Goal: Task Accomplishment & Management: Use online tool/utility

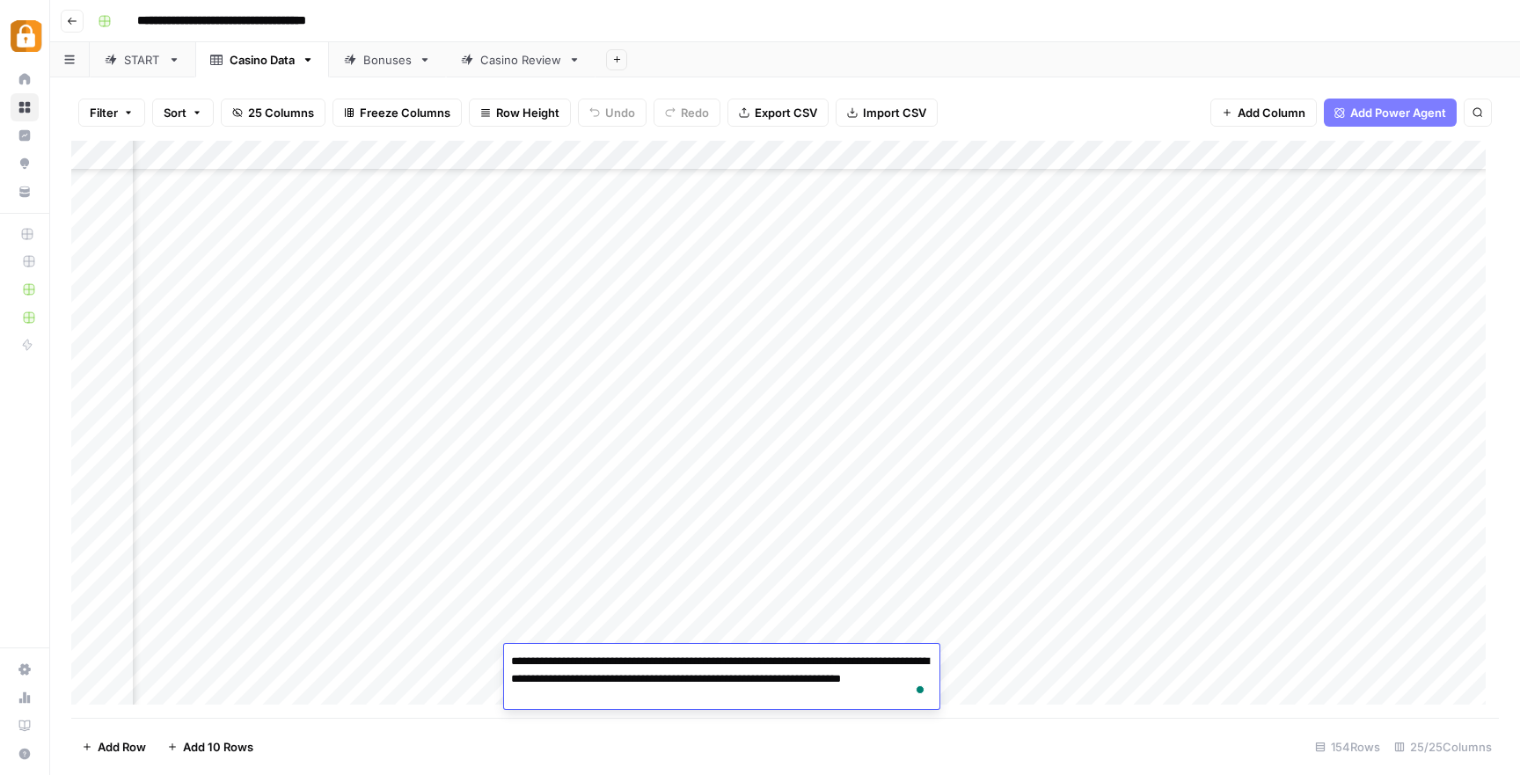
scroll to position [4101, 2856]
click at [1182, 367] on div "Add Column" at bounding box center [785, 429] width 1428 height 577
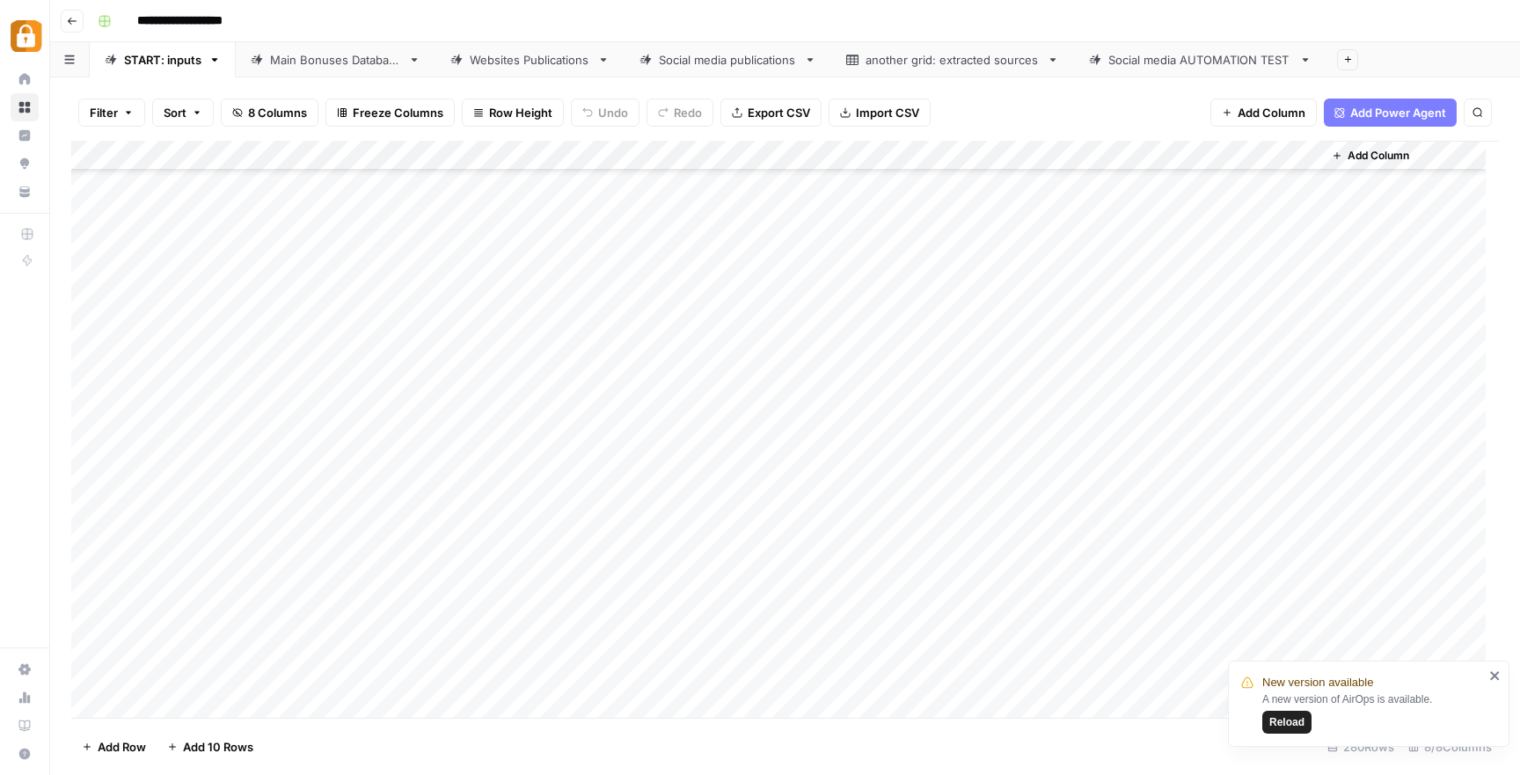
scroll to position [7857, 0]
click at [333, 616] on div "Add Column" at bounding box center [785, 429] width 1428 height 577
drag, startPoint x: 345, startPoint y: 698, endPoint x: 516, endPoint y: 620, distance: 188.2
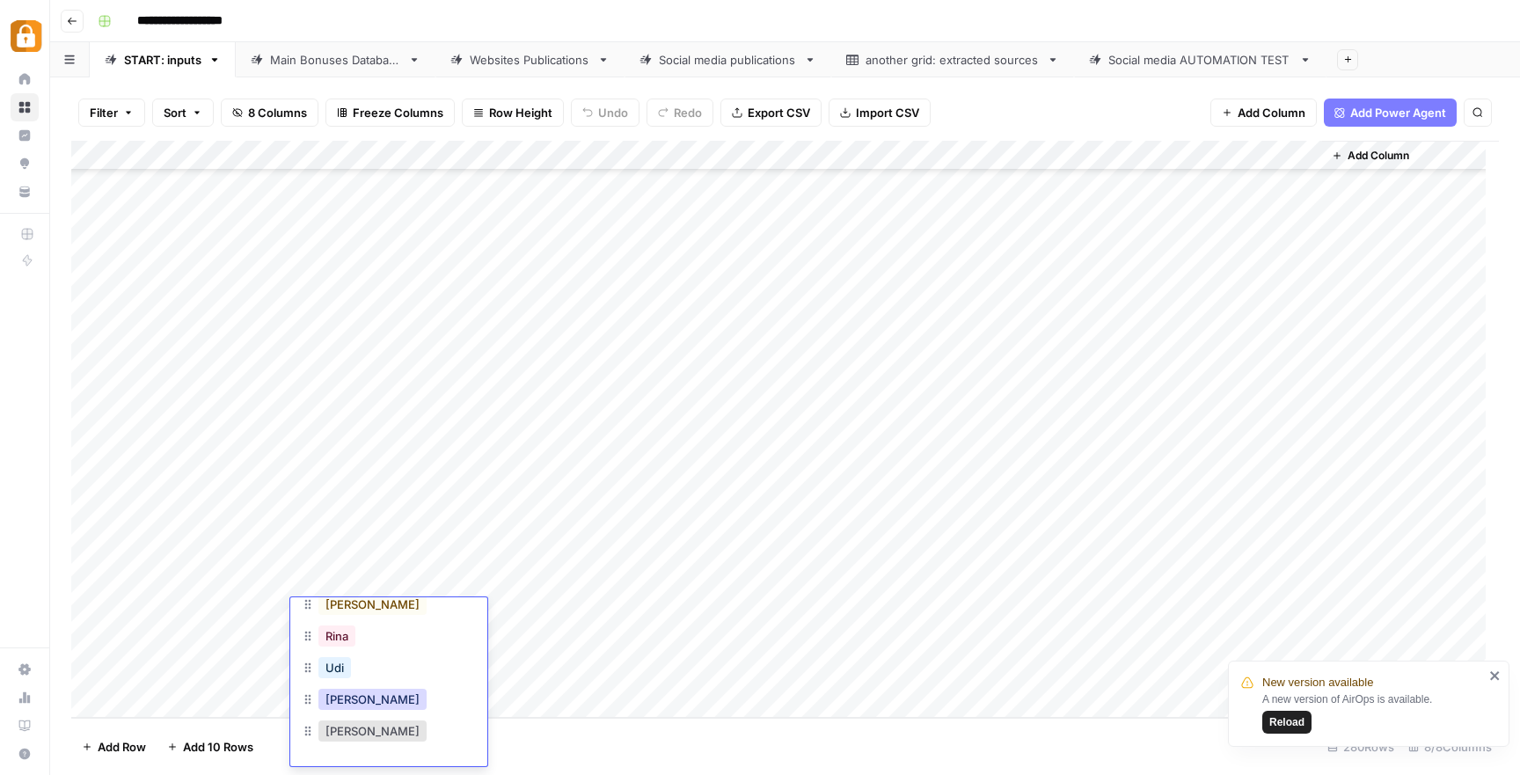
click at [344, 698] on button "[PERSON_NAME]" at bounding box center [372, 699] width 108 height 21
click at [522, 618] on div "Add Column" at bounding box center [785, 429] width 1428 height 577
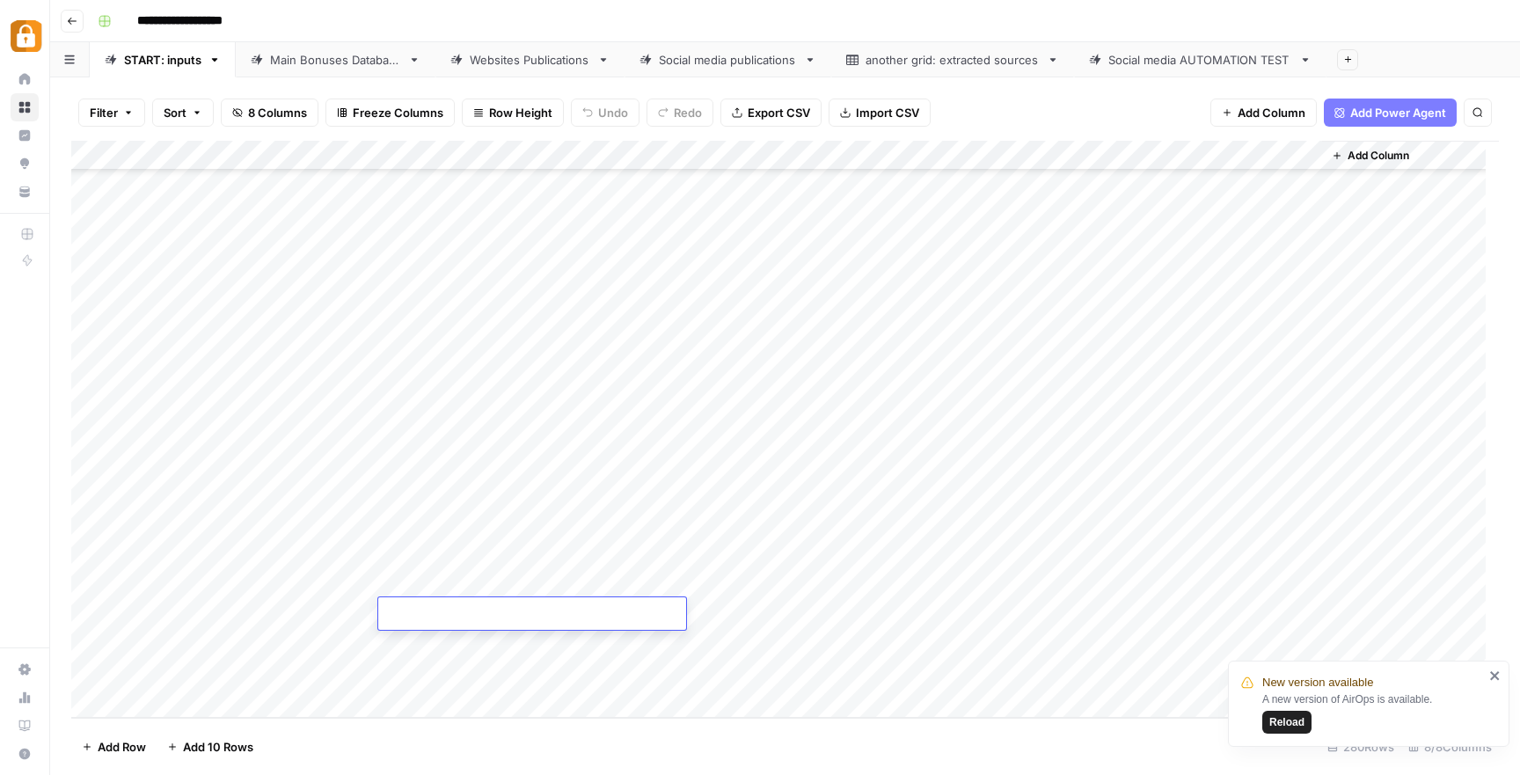
type textarea "**********"
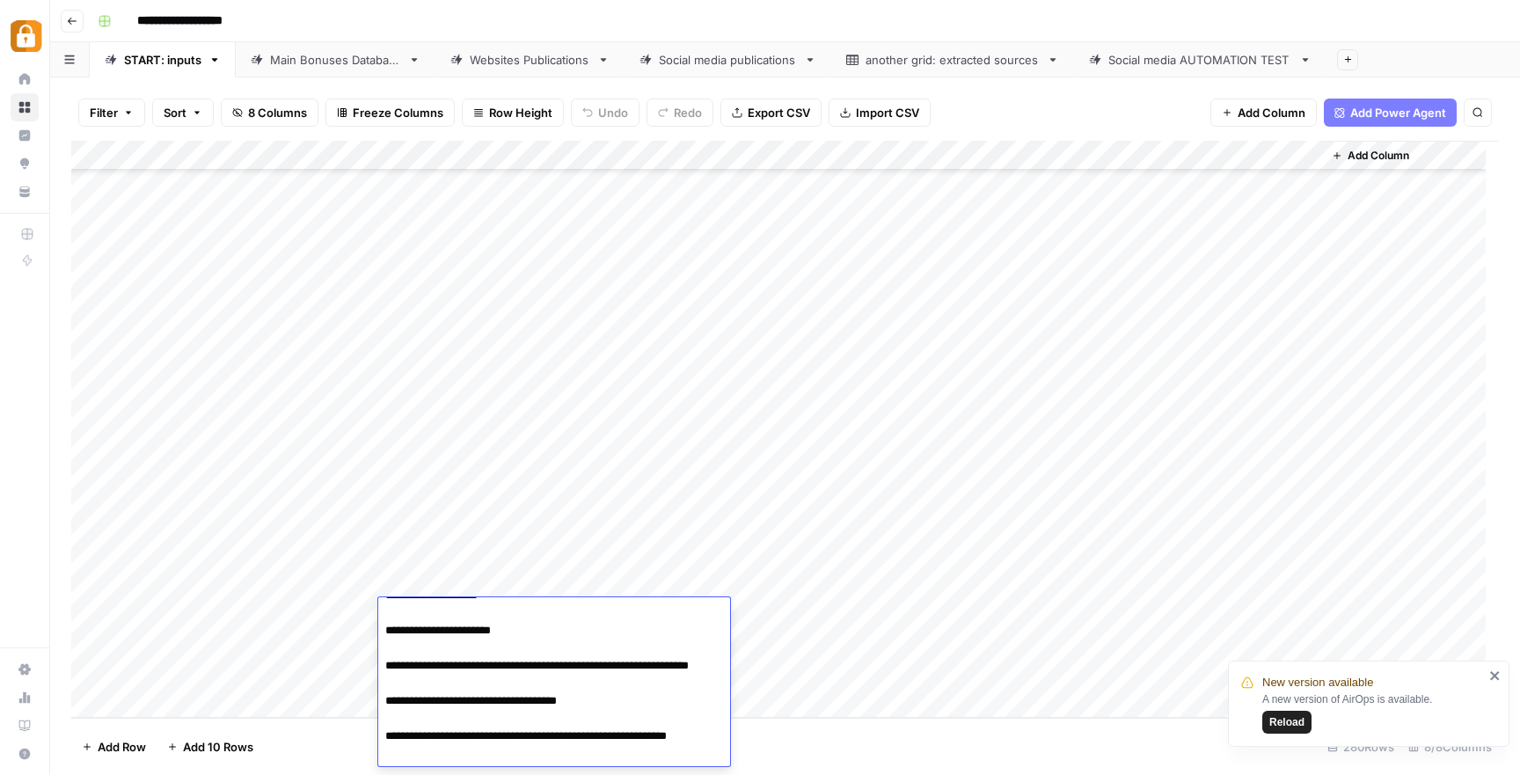
scroll to position [0, 0]
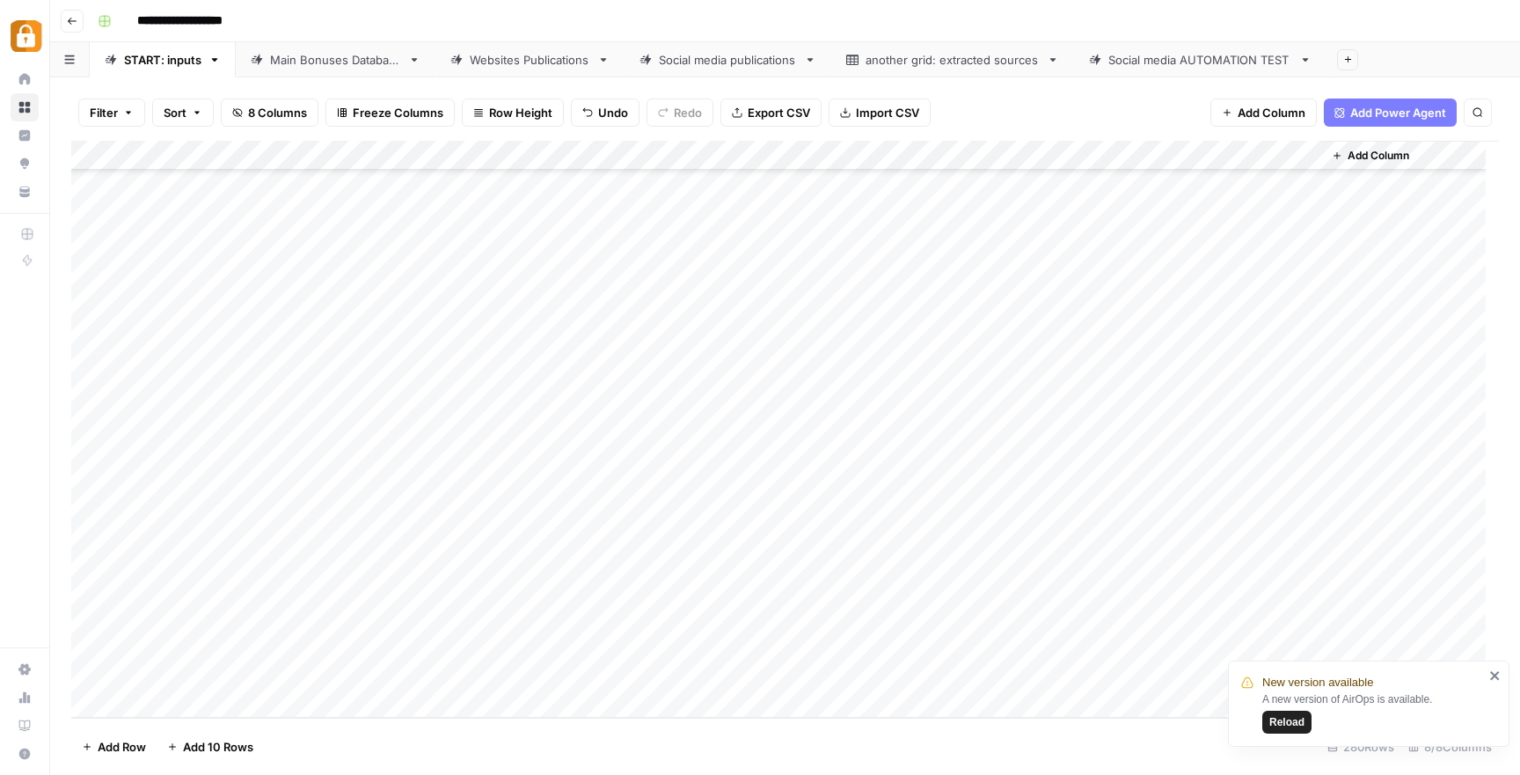
click at [821, 613] on div "Add Column" at bounding box center [785, 429] width 1428 height 577
click at [850, 743] on button "Official Site" at bounding box center [837, 745] width 75 height 21
click at [1226, 611] on div "Add Column" at bounding box center [785, 429] width 1428 height 577
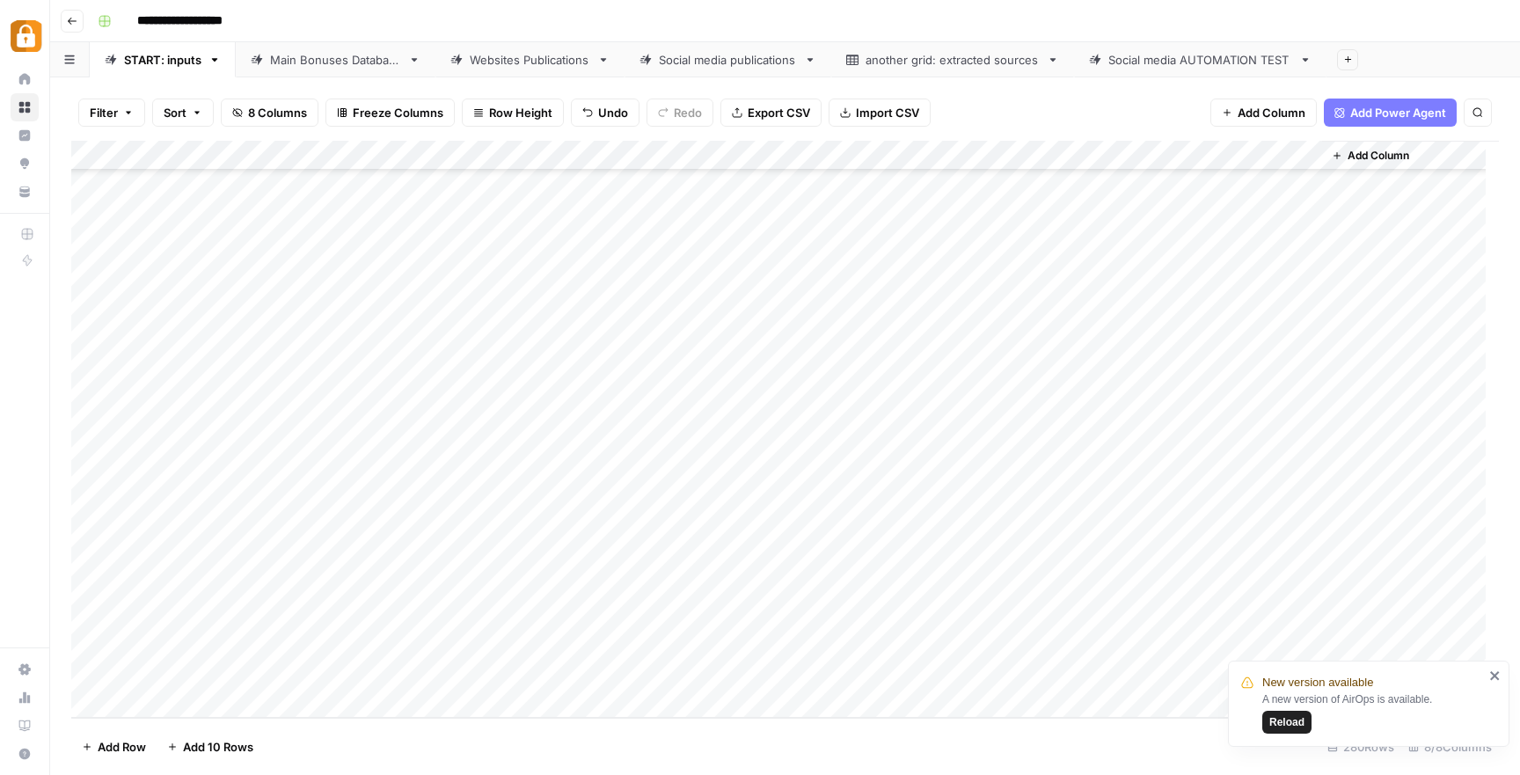
click at [423, 646] on div "Add Column" at bounding box center [785, 429] width 1428 height 577
type textarea "**********"
click at [323, 632] on div "Add Column" at bounding box center [785, 429] width 1428 height 577
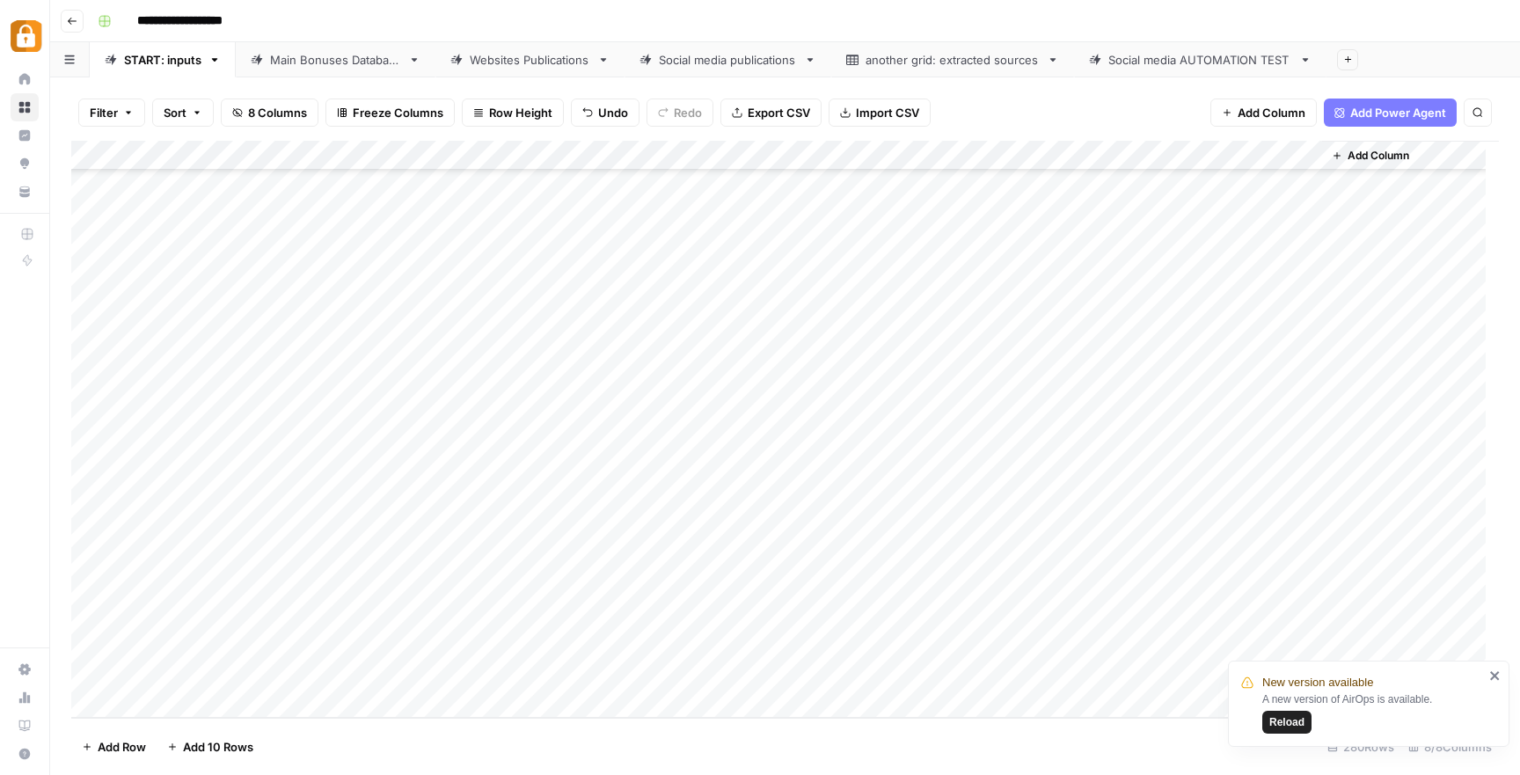
click at [330, 639] on div "Add Column" at bounding box center [785, 429] width 1428 height 577
click at [330, 639] on div at bounding box center [389, 650] width 176 height 32
click at [347, 699] on button "[PERSON_NAME]" at bounding box center [372, 699] width 108 height 21
click at [862, 648] on div "Add Column" at bounding box center [785, 429] width 1428 height 577
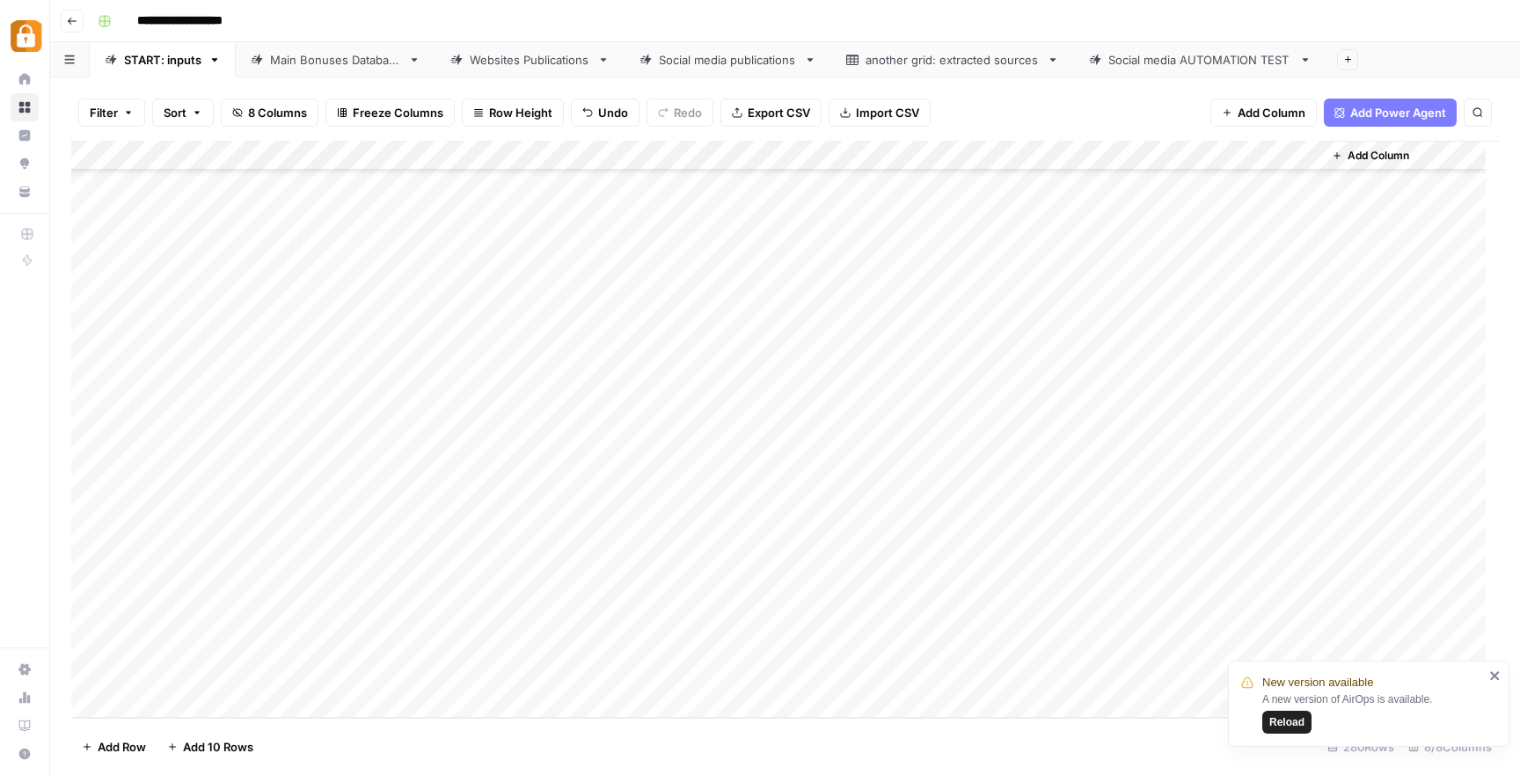
click at [862, 648] on div "Add Column" at bounding box center [785, 429] width 1428 height 577
click at [834, 669] on button "Official Site" at bounding box center [837, 665] width 75 height 21
click at [1490, 677] on icon "close" at bounding box center [1495, 676] width 12 height 14
click at [1213, 644] on div "Add Column" at bounding box center [785, 429] width 1428 height 577
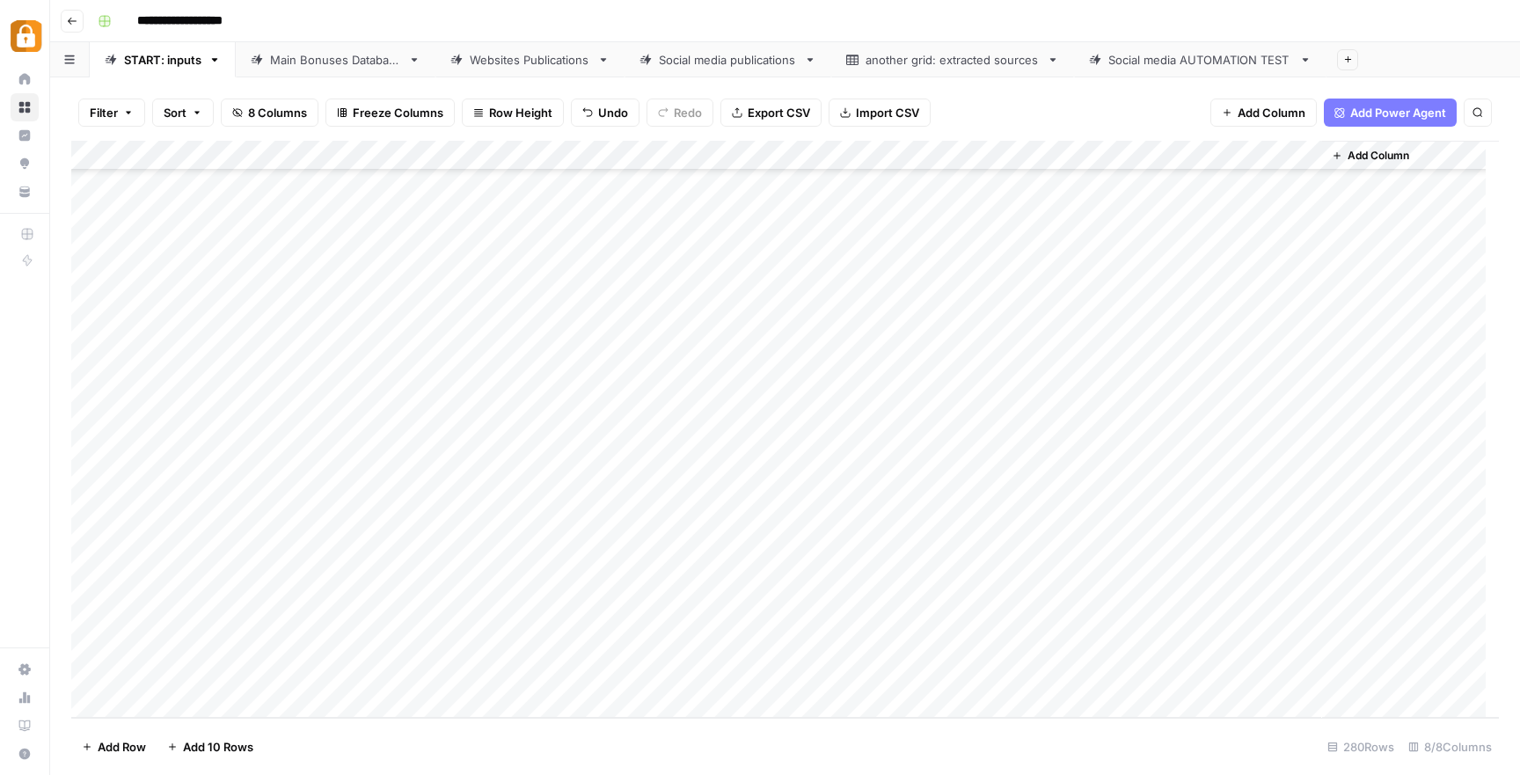
click at [1226, 637] on div "Add Column" at bounding box center [785, 429] width 1428 height 577
click at [1214, 642] on div at bounding box center [1223, 643] width 199 height 33
click at [340, 64] on div "Main Bonuses Database" at bounding box center [335, 60] width 131 height 18
click at [774, 601] on div "Add Column" at bounding box center [785, 429] width 1428 height 577
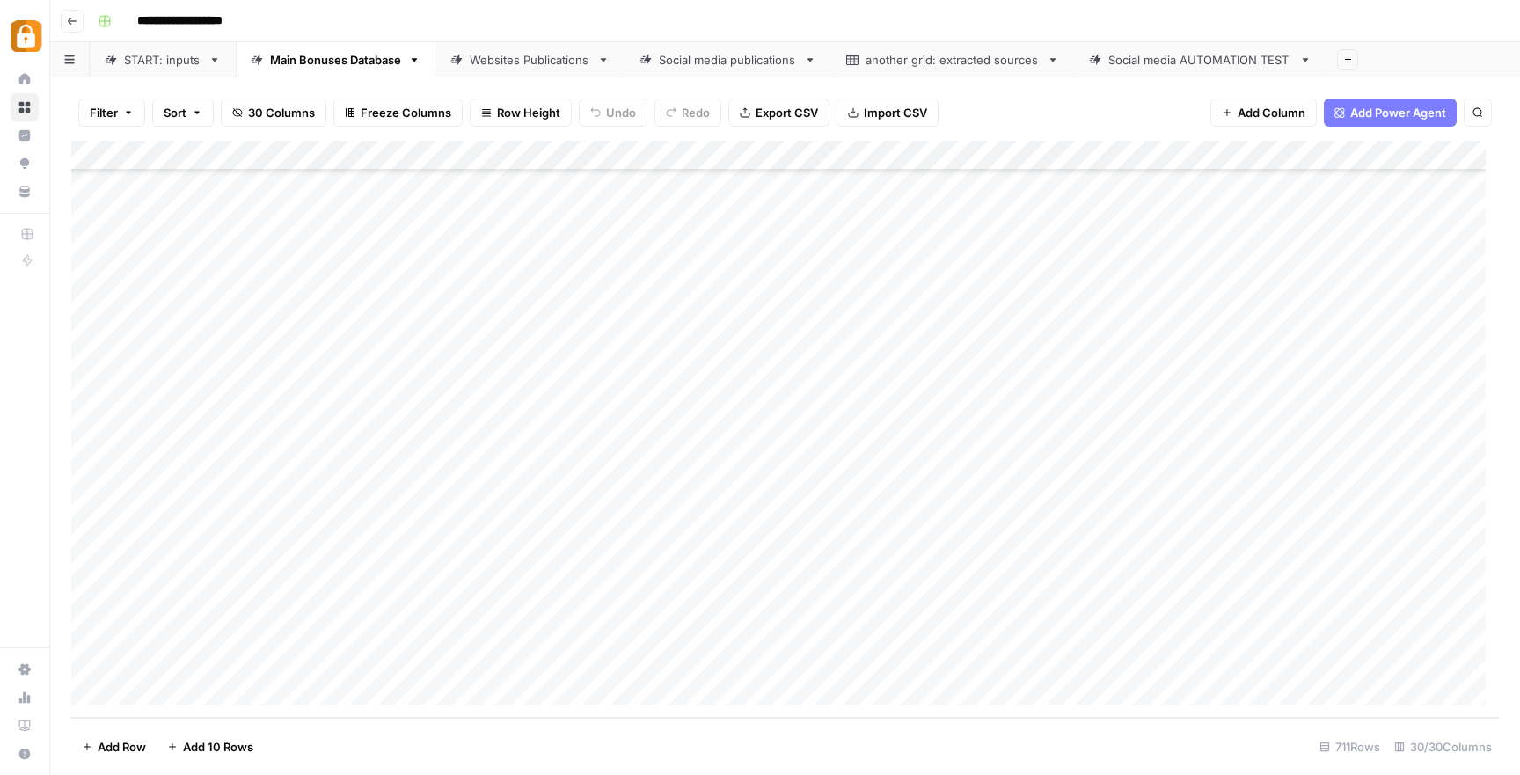
click at [746, 663] on div "Add Column" at bounding box center [785, 429] width 1428 height 577
click at [1042, 657] on div "Add Column" at bounding box center [785, 429] width 1428 height 577
click at [457, 655] on div "Add Column" at bounding box center [785, 429] width 1428 height 577
drag, startPoint x: 453, startPoint y: 656, endPoint x: 406, endPoint y: 657, distance: 46.6
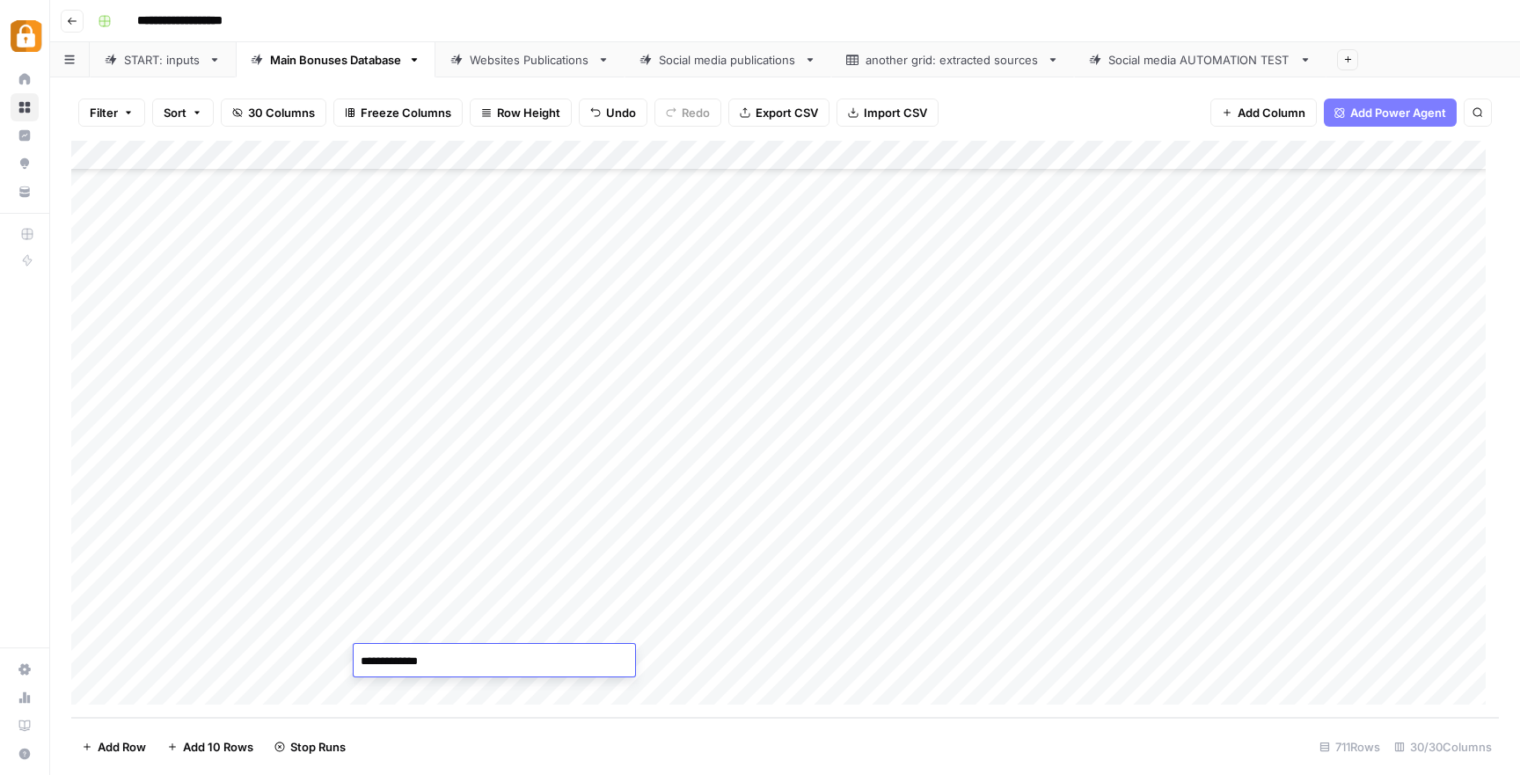
click at [406, 657] on textarea "**********" at bounding box center [495, 661] width 282 height 25
type textarea "******"
click at [862, 666] on div "Add Column" at bounding box center [785, 429] width 1428 height 577
click at [549, 56] on div "Websites Publications" at bounding box center [530, 60] width 121 height 18
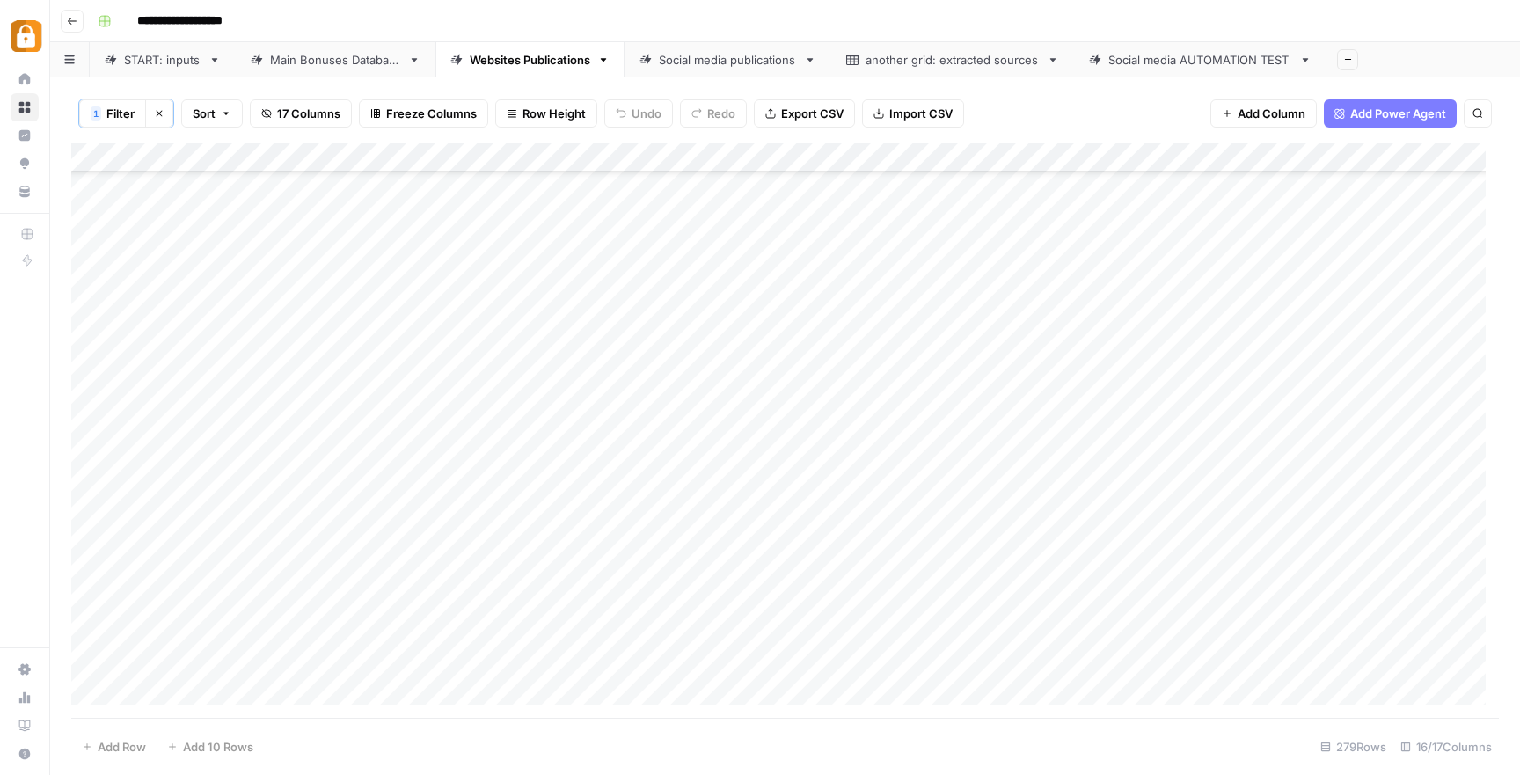
scroll to position [6327, 0]
click at [955, 424] on div "Add Column" at bounding box center [785, 430] width 1428 height 575
click at [361, 53] on div "Main Bonuses Database" at bounding box center [335, 60] width 131 height 18
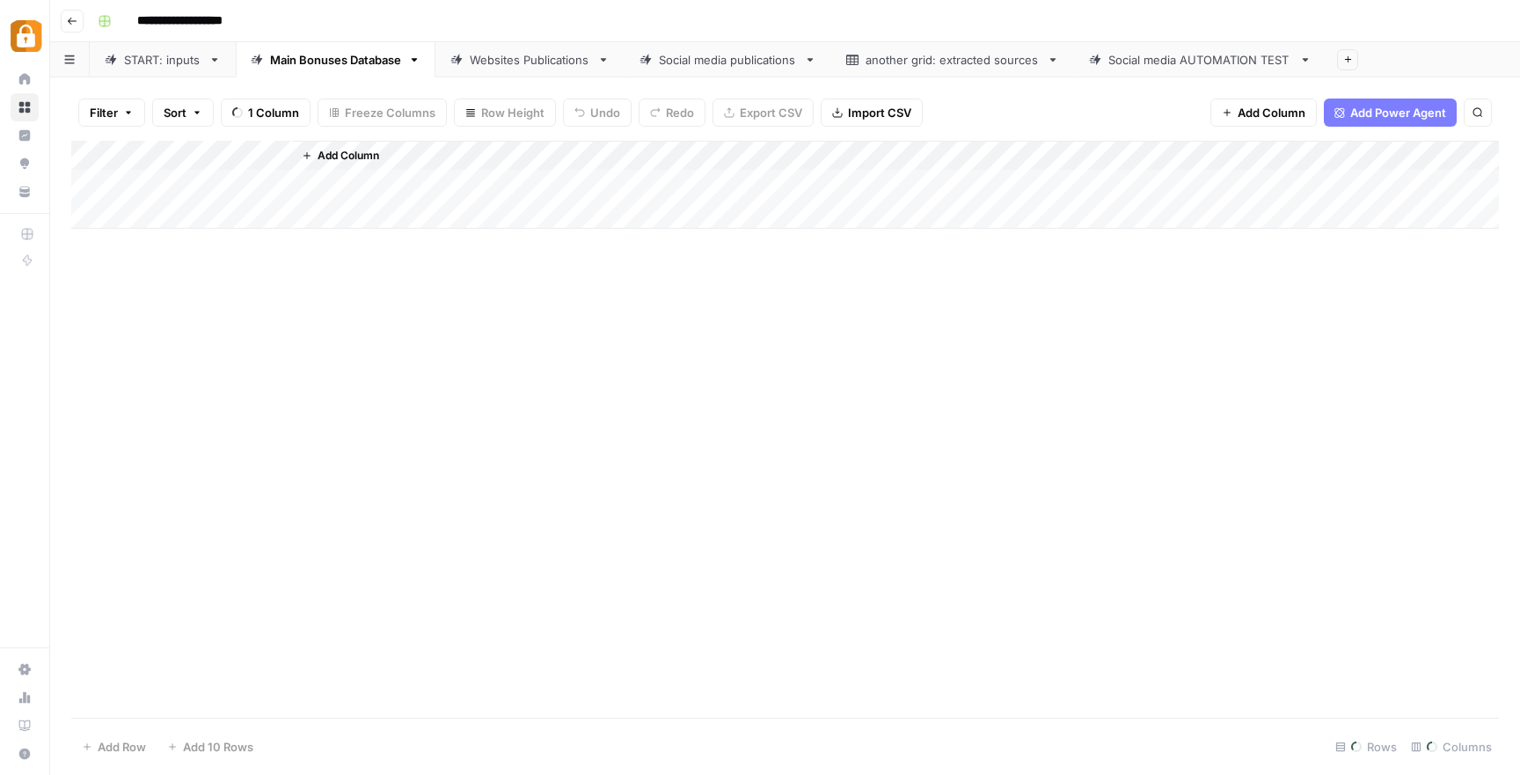
click at [167, 63] on div "START: inputs" at bounding box center [162, 60] width 77 height 18
click at [379, 59] on div "Main Bonuses Database" at bounding box center [335, 60] width 131 height 18
click at [522, 55] on div "Websites Publications" at bounding box center [530, 60] width 121 height 18
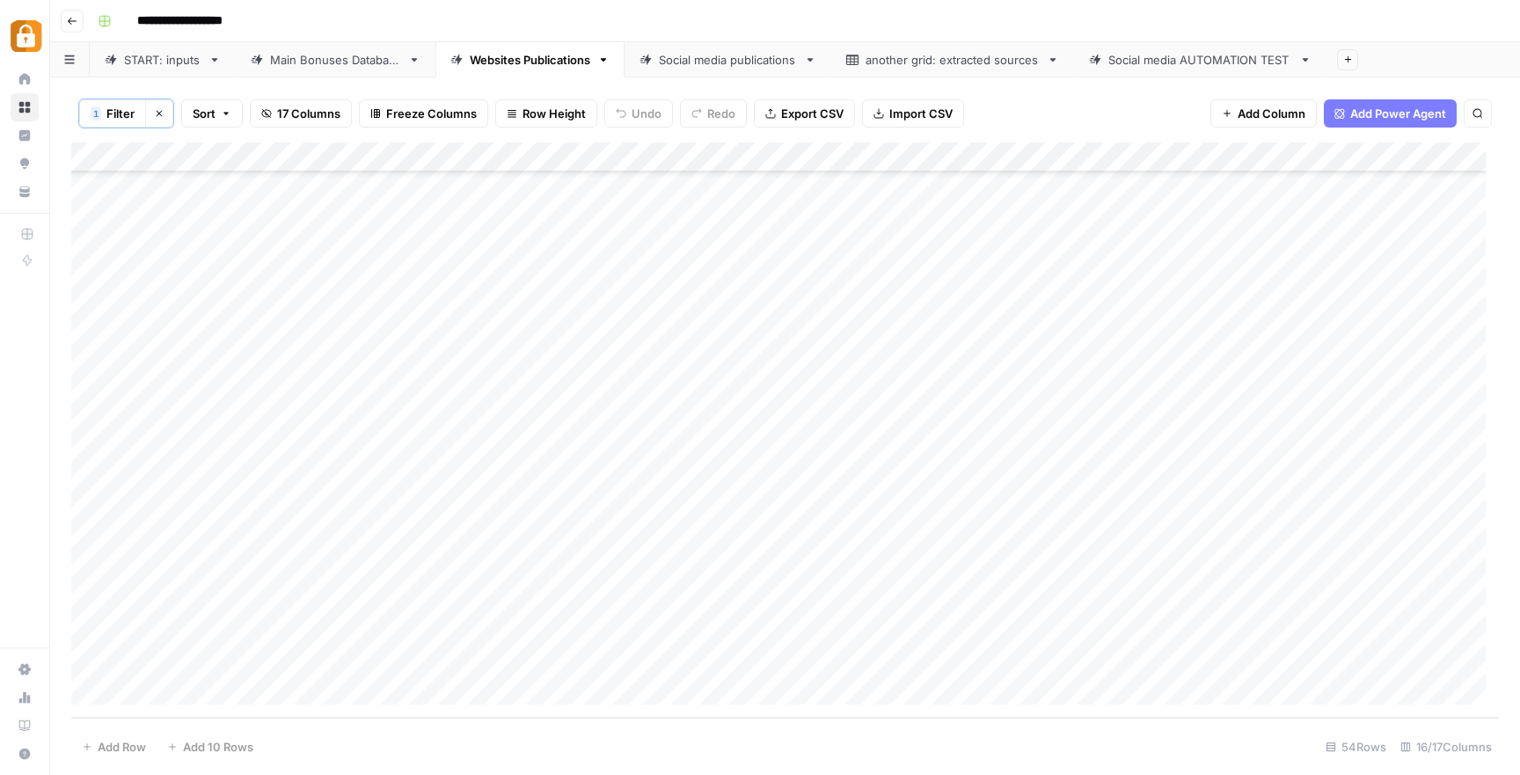
scroll to position [1081, 0]
click at [550, 58] on div "Websites Publications" at bounding box center [530, 60] width 121 height 18
click at [348, 53] on div "Main Bonuses Database" at bounding box center [335, 60] width 131 height 18
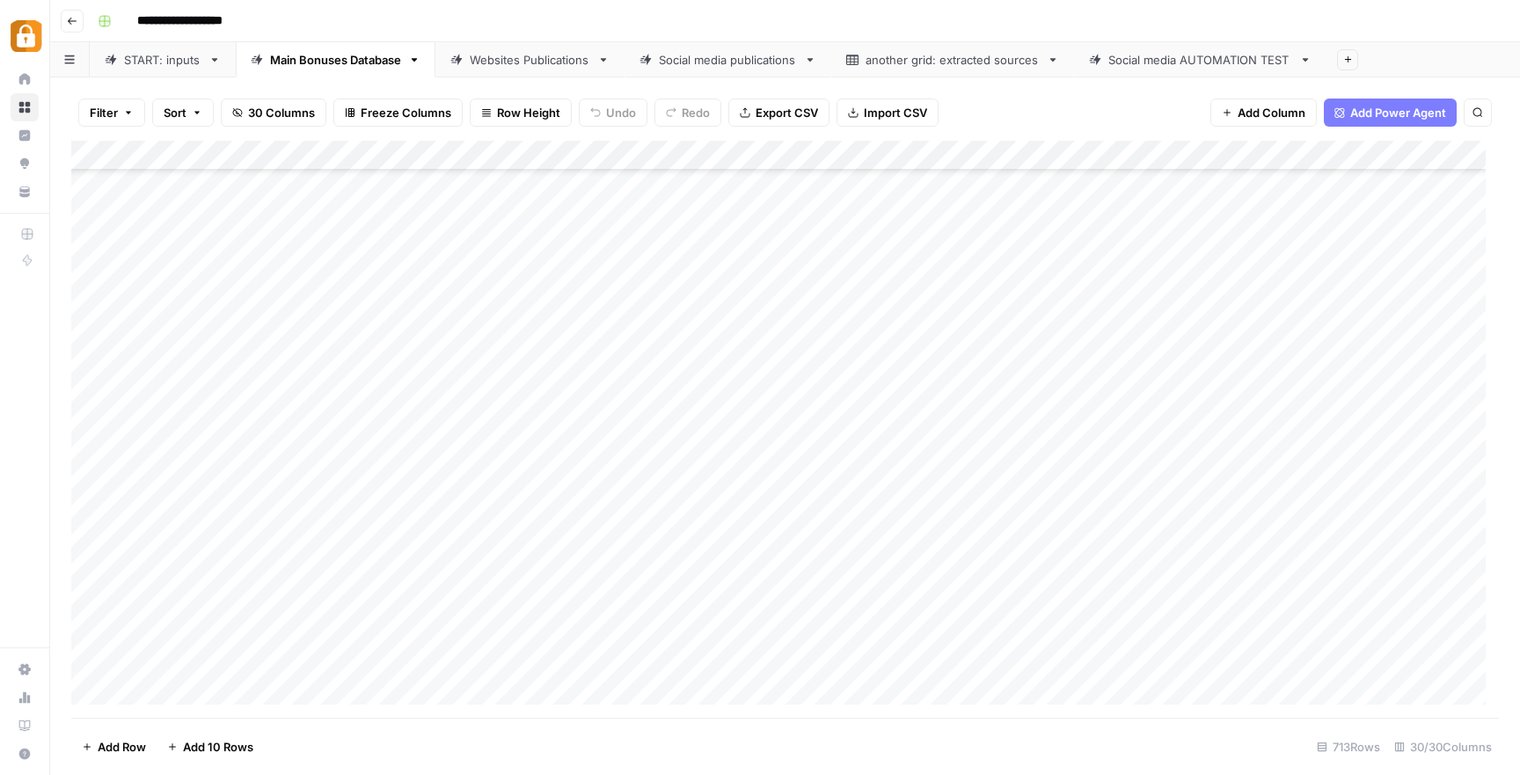
scroll to position [20822, 0]
click at [758, 627] on div "Add Column" at bounding box center [785, 429] width 1428 height 577
click at [807, 604] on div "Add Column" at bounding box center [785, 429] width 1428 height 577
click at [566, 628] on div "Add Column" at bounding box center [785, 429] width 1428 height 577
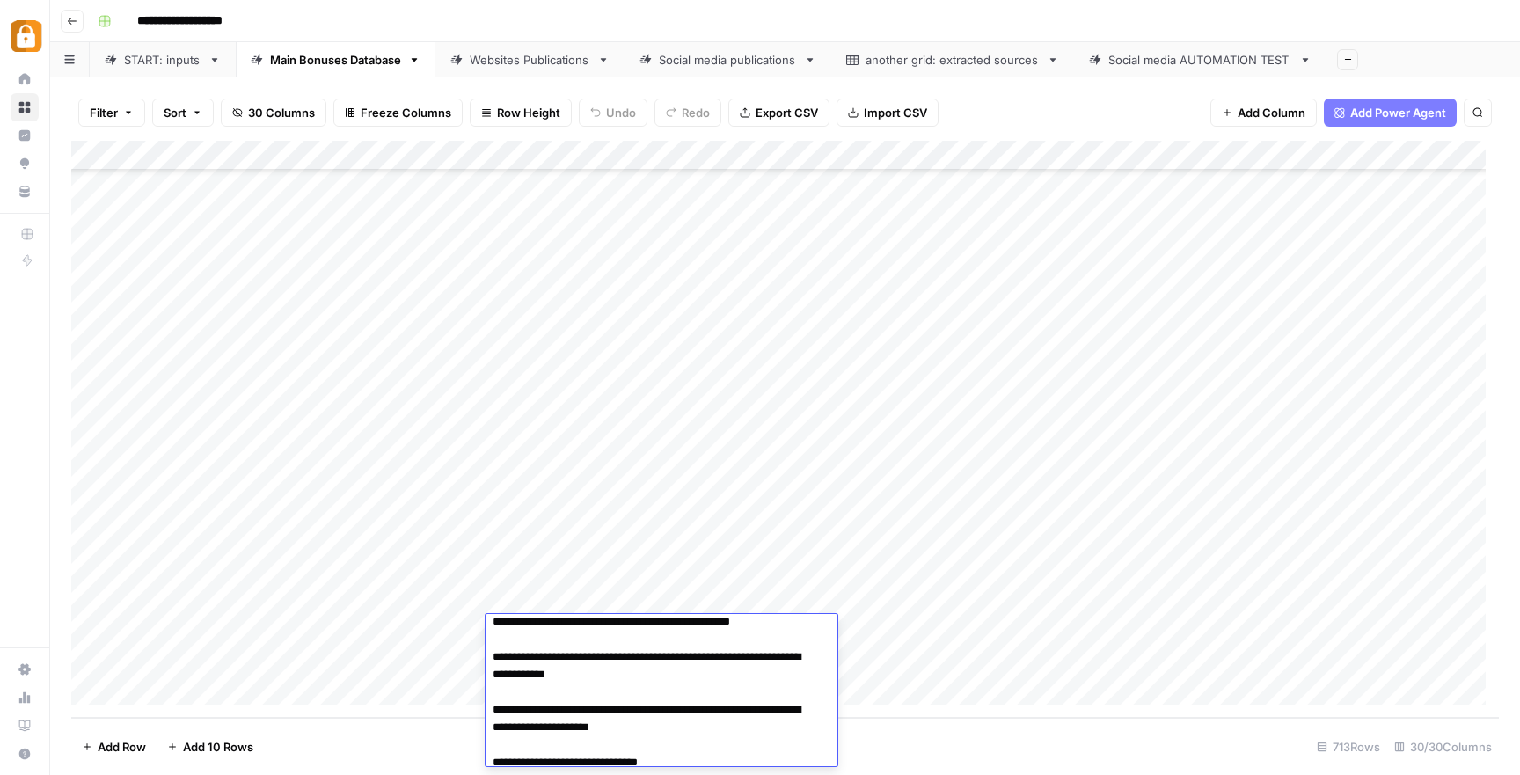
scroll to position [1426, 0]
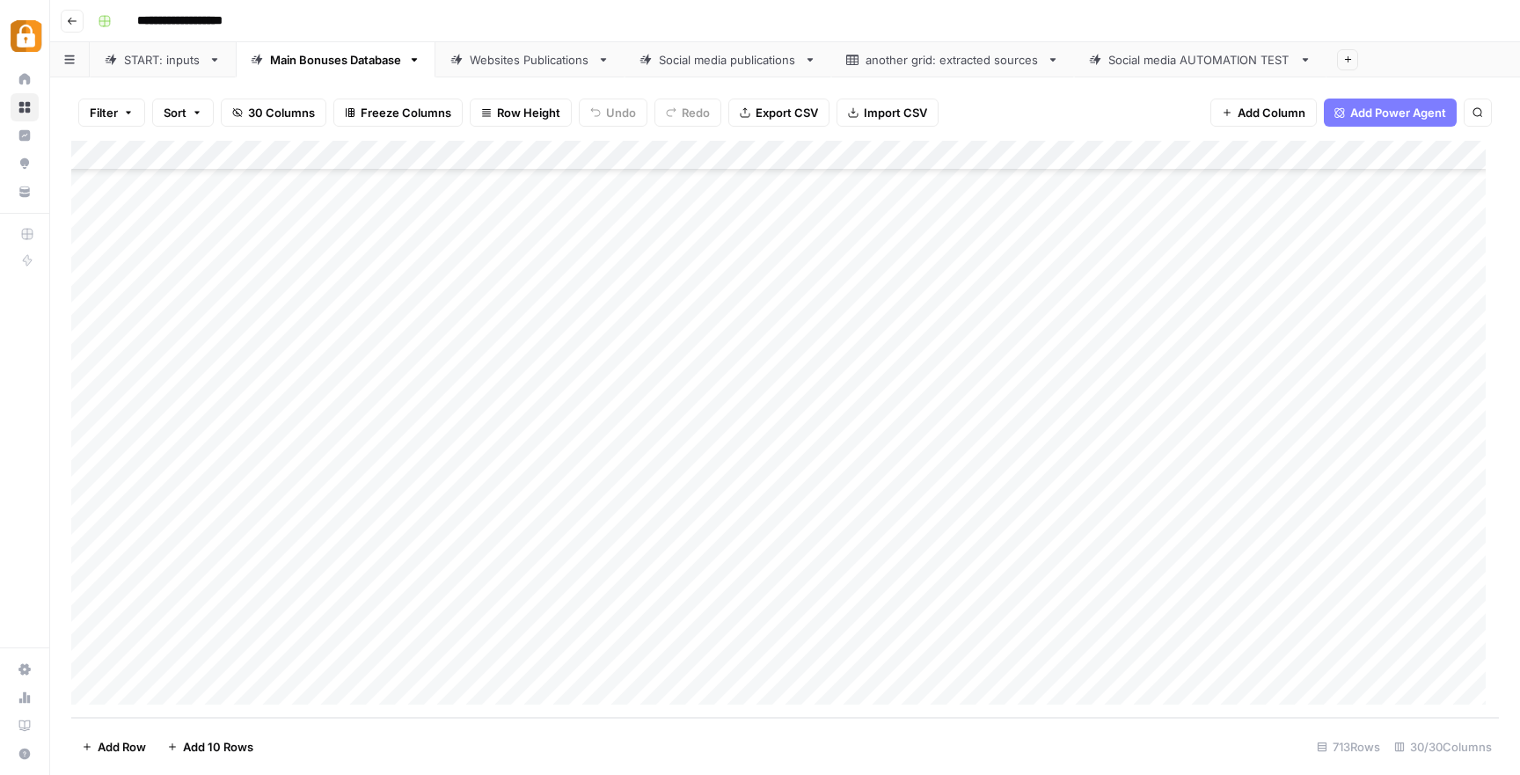
click at [873, 618] on div "Add Column" at bounding box center [785, 429] width 1428 height 577
click at [89, 656] on div "Add Column" at bounding box center [785, 429] width 1428 height 577
click at [124, 750] on span "Delete 1 Row" at bounding box center [117, 747] width 70 height 18
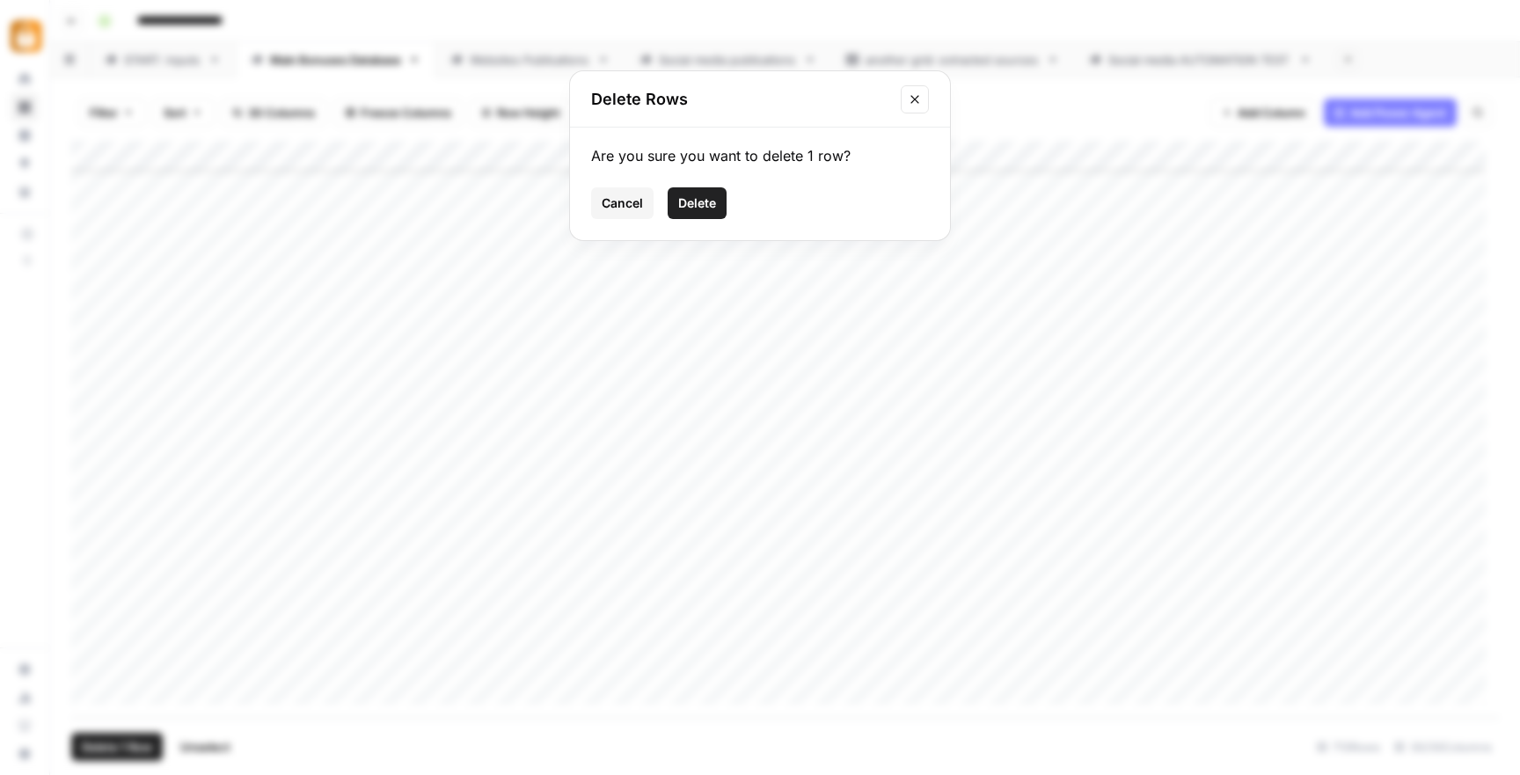
click at [693, 205] on span "Delete" at bounding box center [697, 203] width 38 height 18
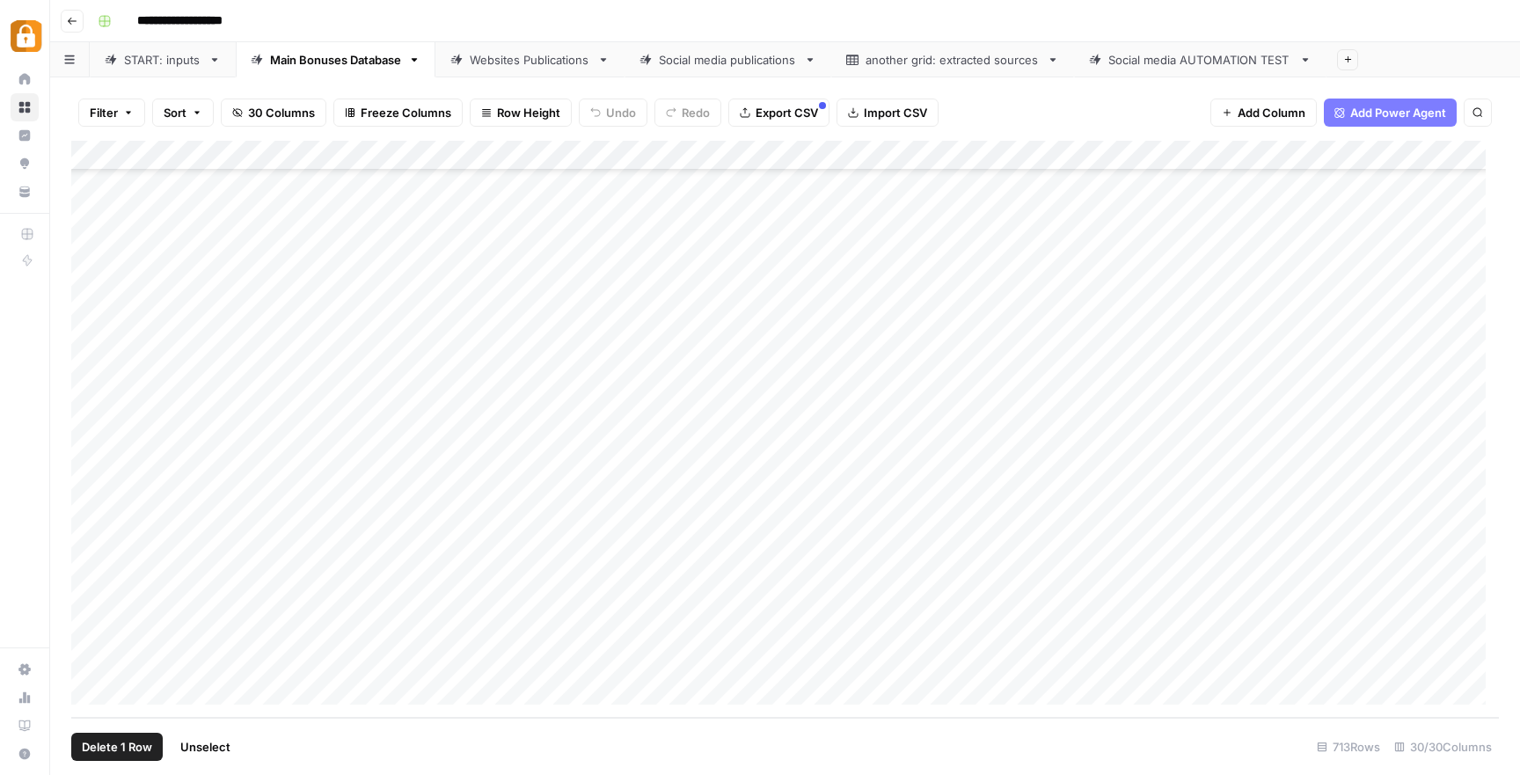
scroll to position [20792, 0]
click at [799, 628] on div "Add Column" at bounding box center [785, 429] width 1428 height 577
drag, startPoint x: 833, startPoint y: 646, endPoint x: 834, endPoint y: 661, distance: 15.0
click at [834, 661] on div "Add Column" at bounding box center [785, 429] width 1428 height 577
click at [1040, 656] on div "Add Column" at bounding box center [785, 429] width 1428 height 577
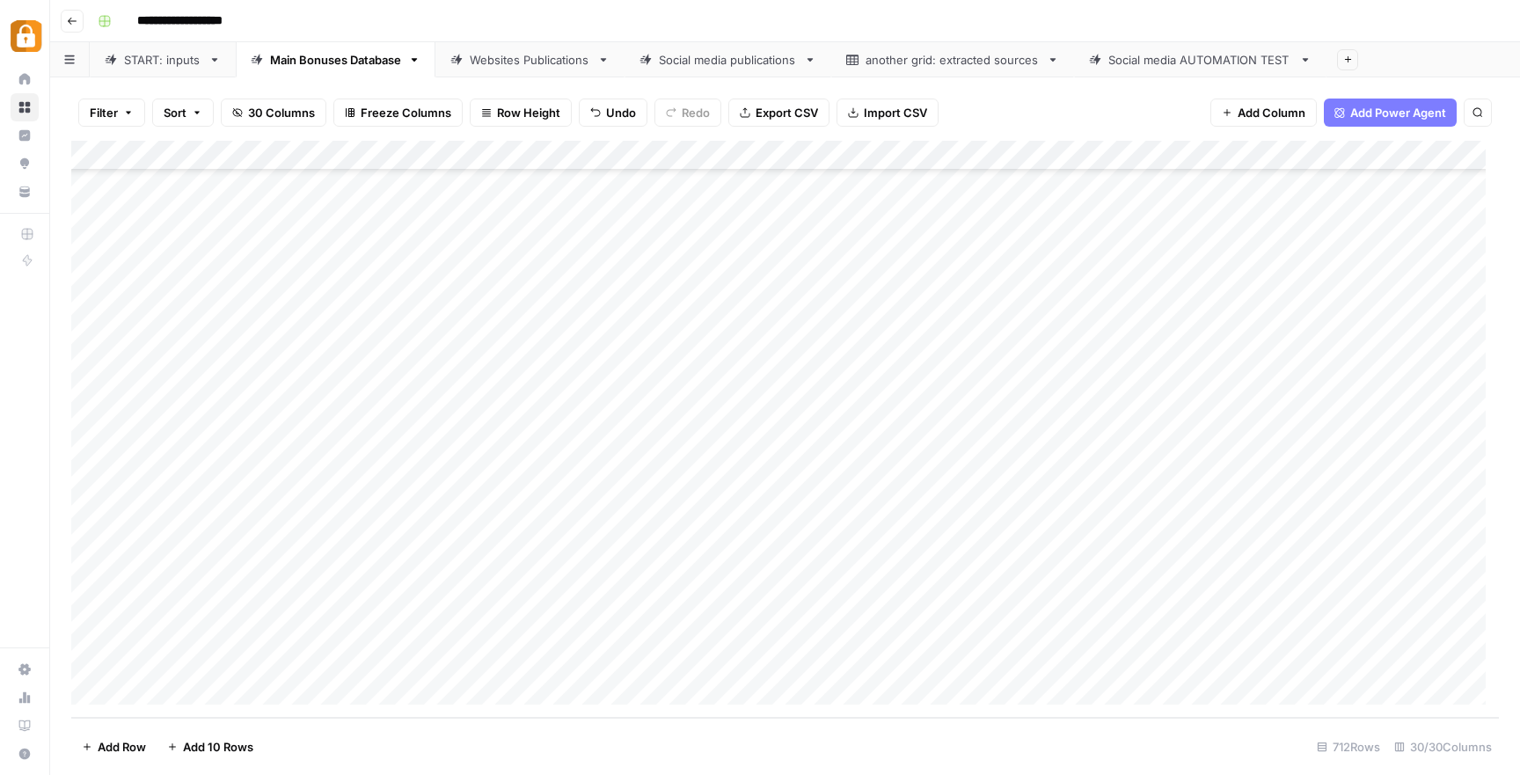
click at [531, 54] on div "Websites Publications" at bounding box center [530, 60] width 121 height 18
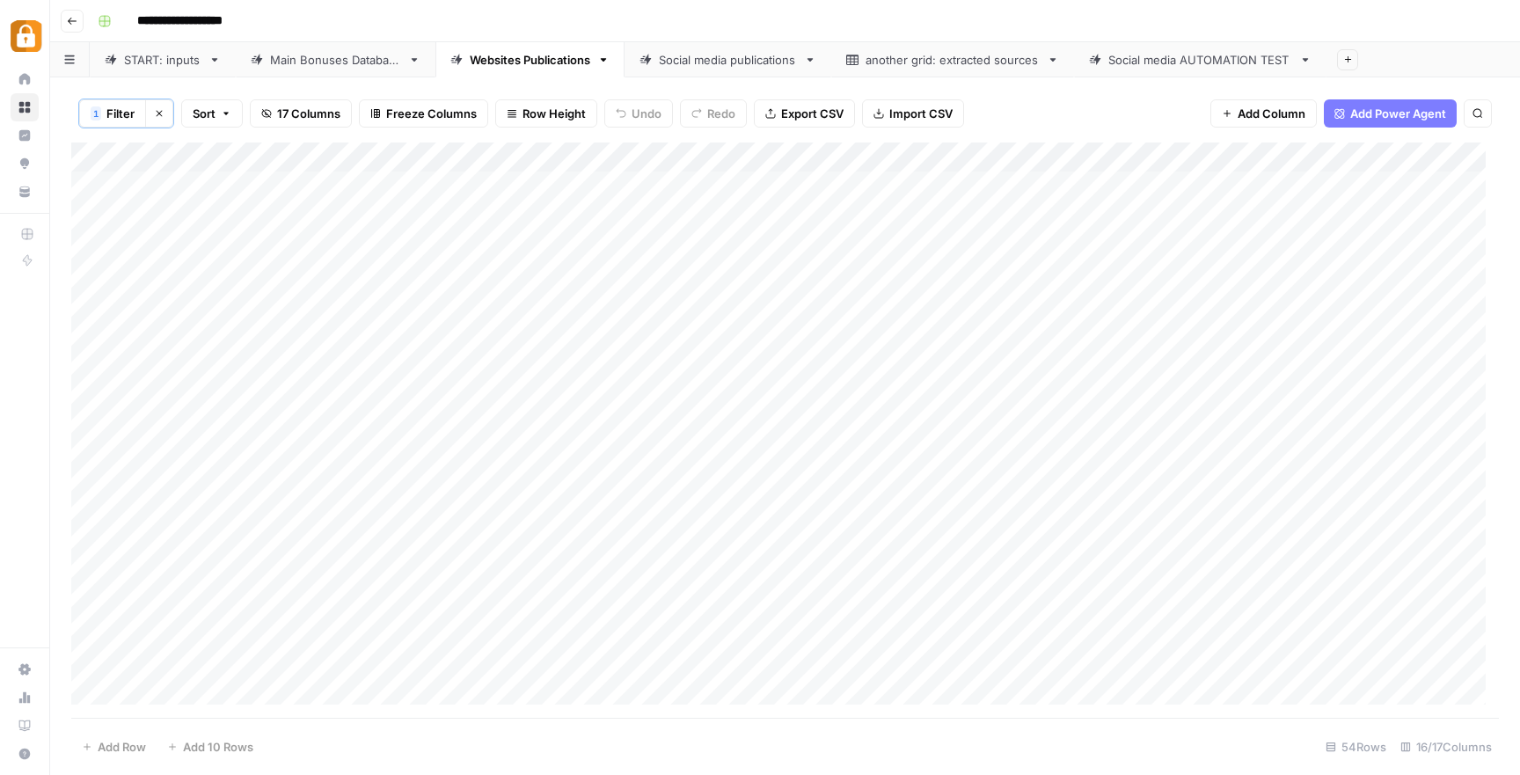
scroll to position [1081, 0]
click at [564, 393] on div "Add Column" at bounding box center [785, 430] width 1428 height 575
click at [303, 62] on div "Main Bonuses Database" at bounding box center [335, 60] width 131 height 18
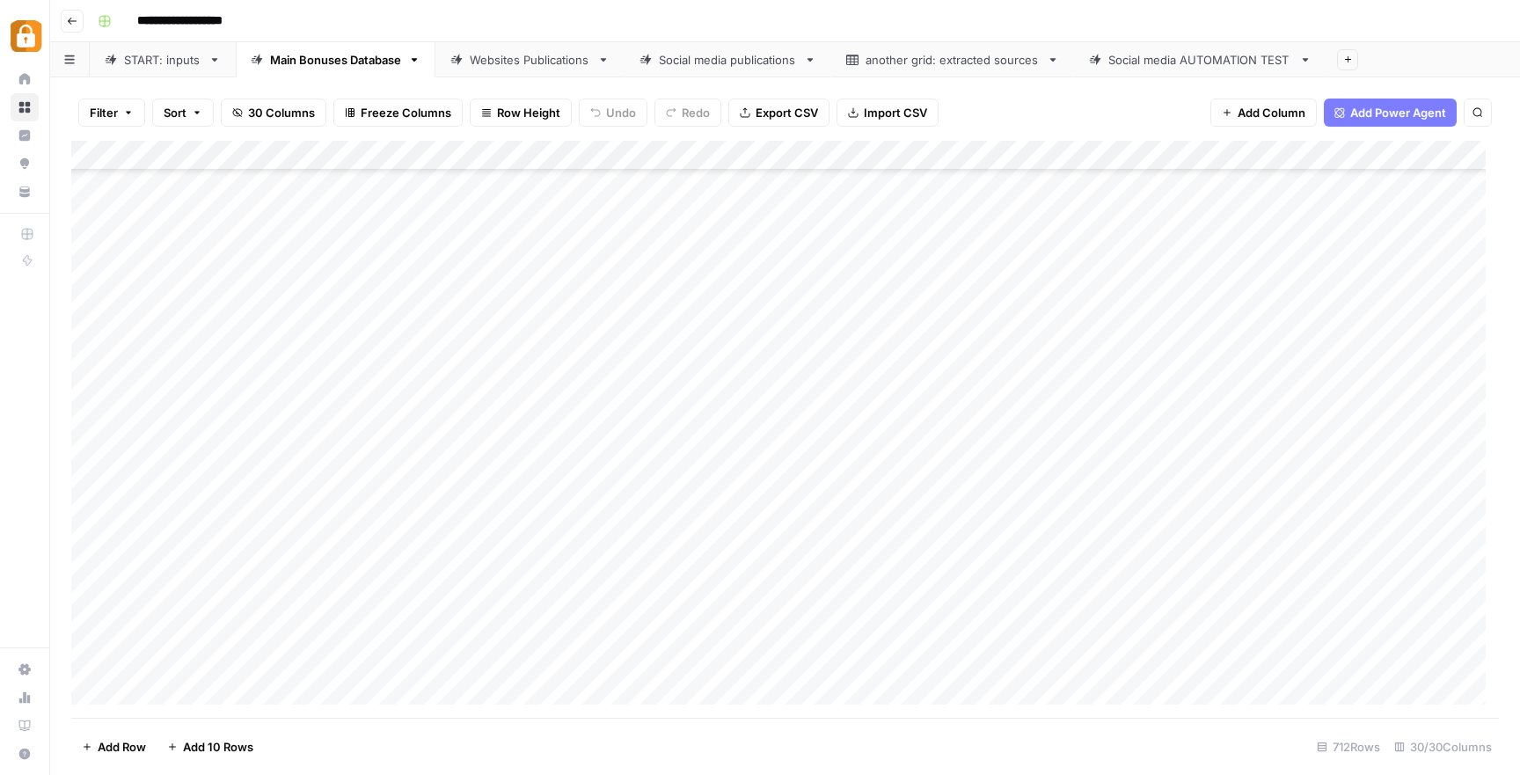
scroll to position [20792, 0]
click at [1038, 151] on div "Add Column" at bounding box center [785, 429] width 1428 height 577
click at [553, 66] on div "Websites Publications" at bounding box center [530, 60] width 121 height 18
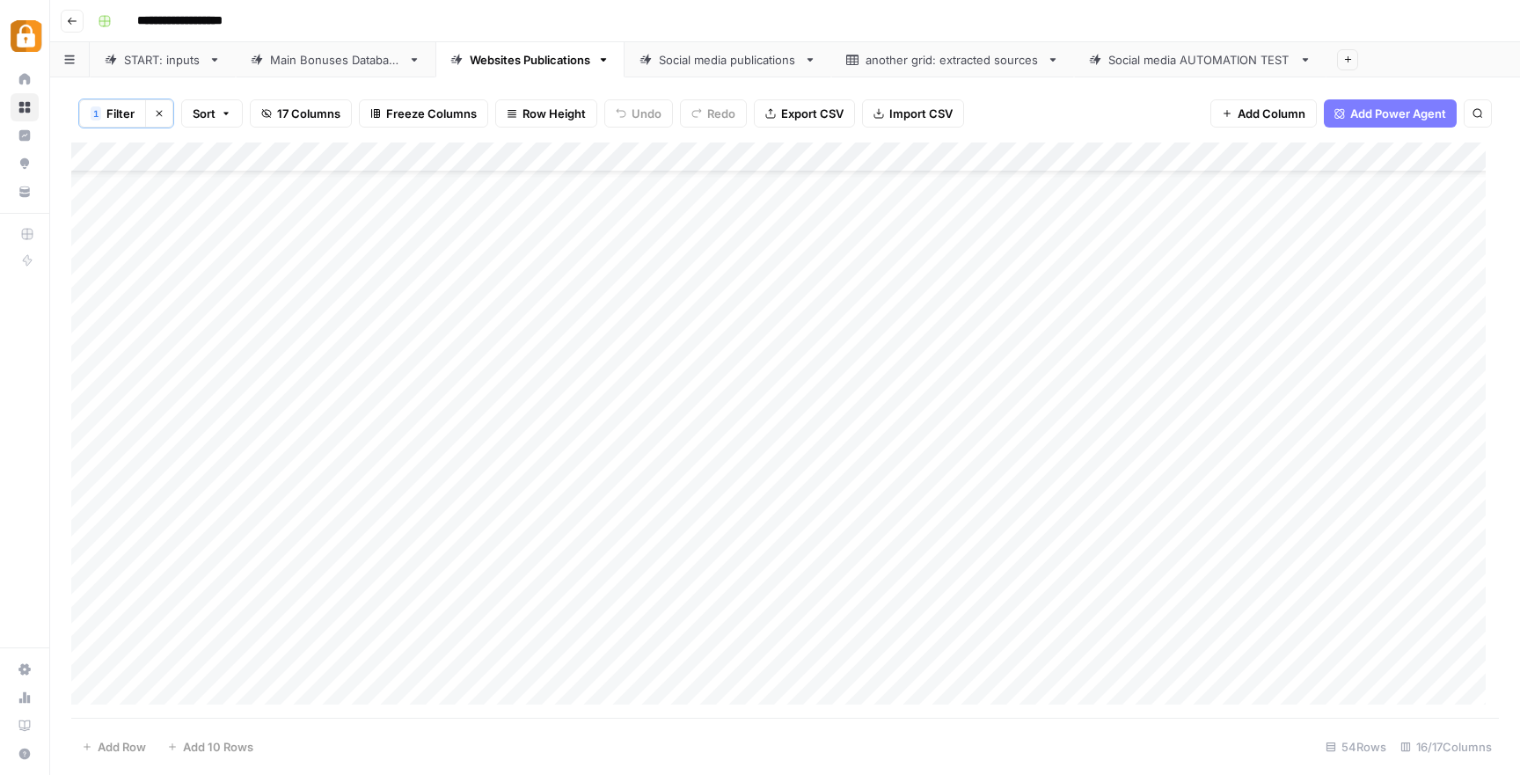
scroll to position [1081, 0]
click at [326, 72] on link "Main Bonuses Database" at bounding box center [336, 59] width 200 height 35
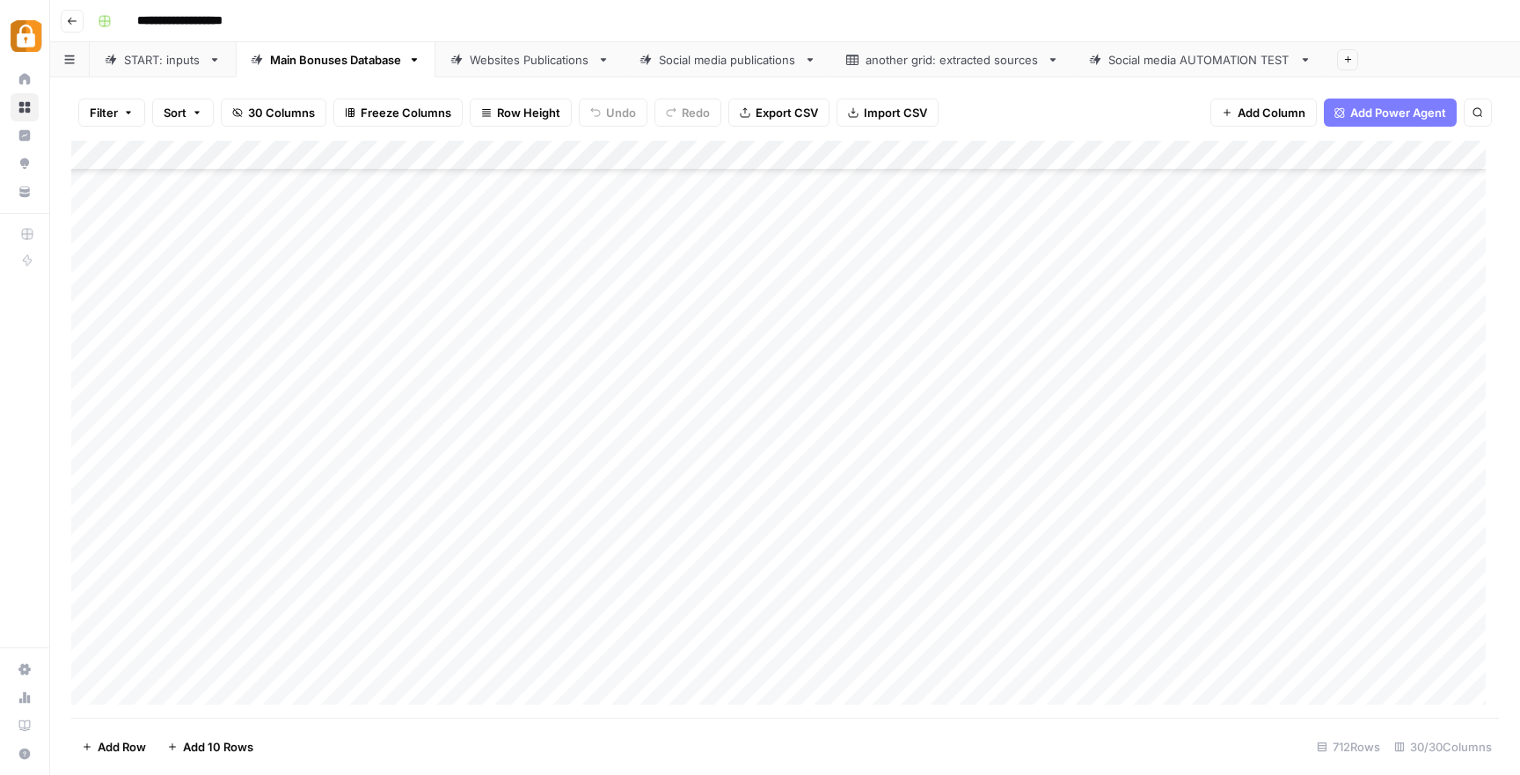
scroll to position [20792, 0]
click at [458, 664] on div "Add Column" at bounding box center [785, 429] width 1428 height 577
drag, startPoint x: 458, startPoint y: 664, endPoint x: 402, endPoint y: 661, distance: 56.4
click at [402, 661] on textarea "**********" at bounding box center [495, 661] width 282 height 25
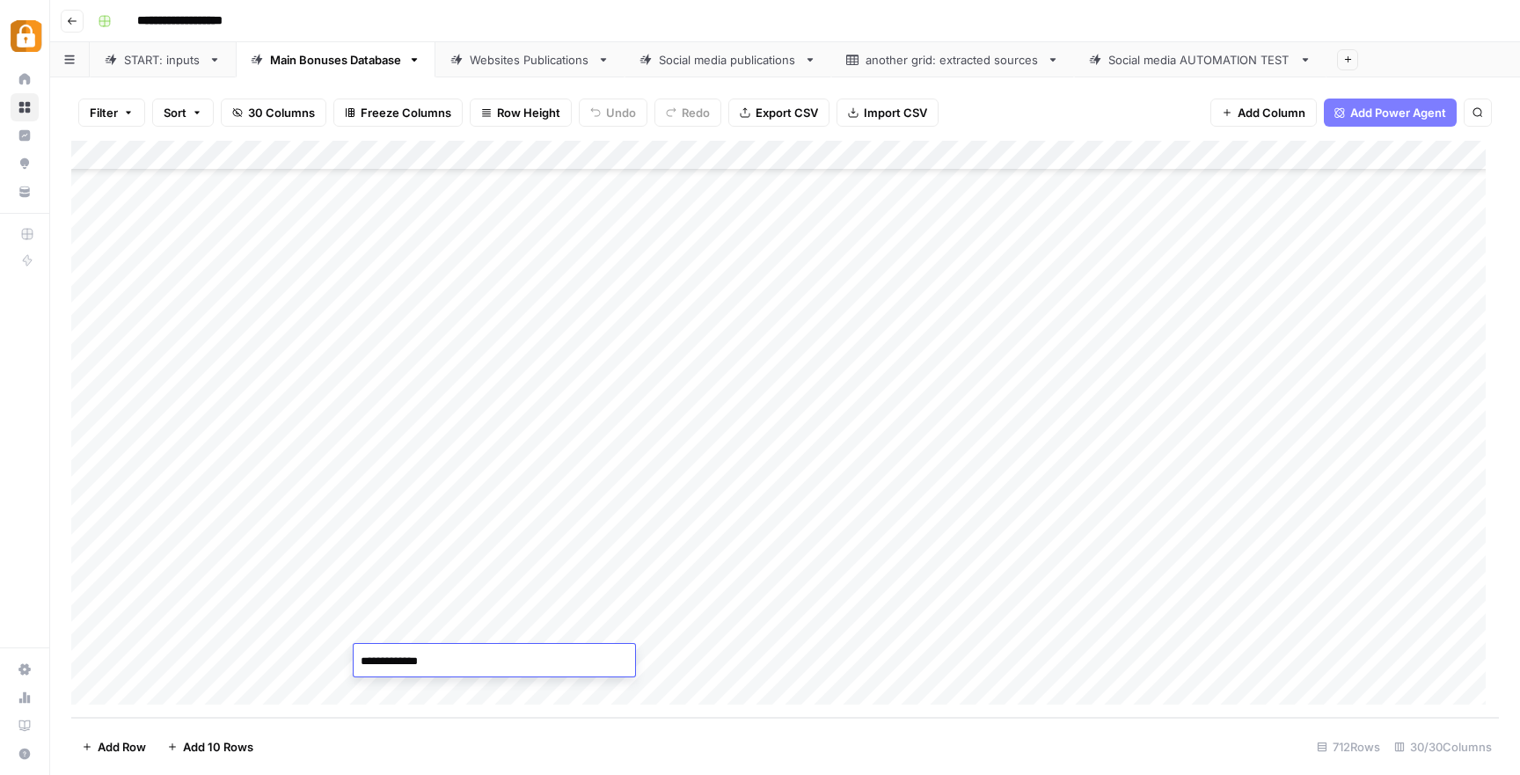
type textarea "******"
click at [422, 622] on div "Add Column" at bounding box center [785, 429] width 1428 height 577
click at [1151, 660] on div "Add Column" at bounding box center [785, 429] width 1428 height 577
click at [860, 550] on div "Add Column" at bounding box center [785, 429] width 1428 height 577
click at [851, 465] on div "Add Column" at bounding box center [785, 429] width 1428 height 577
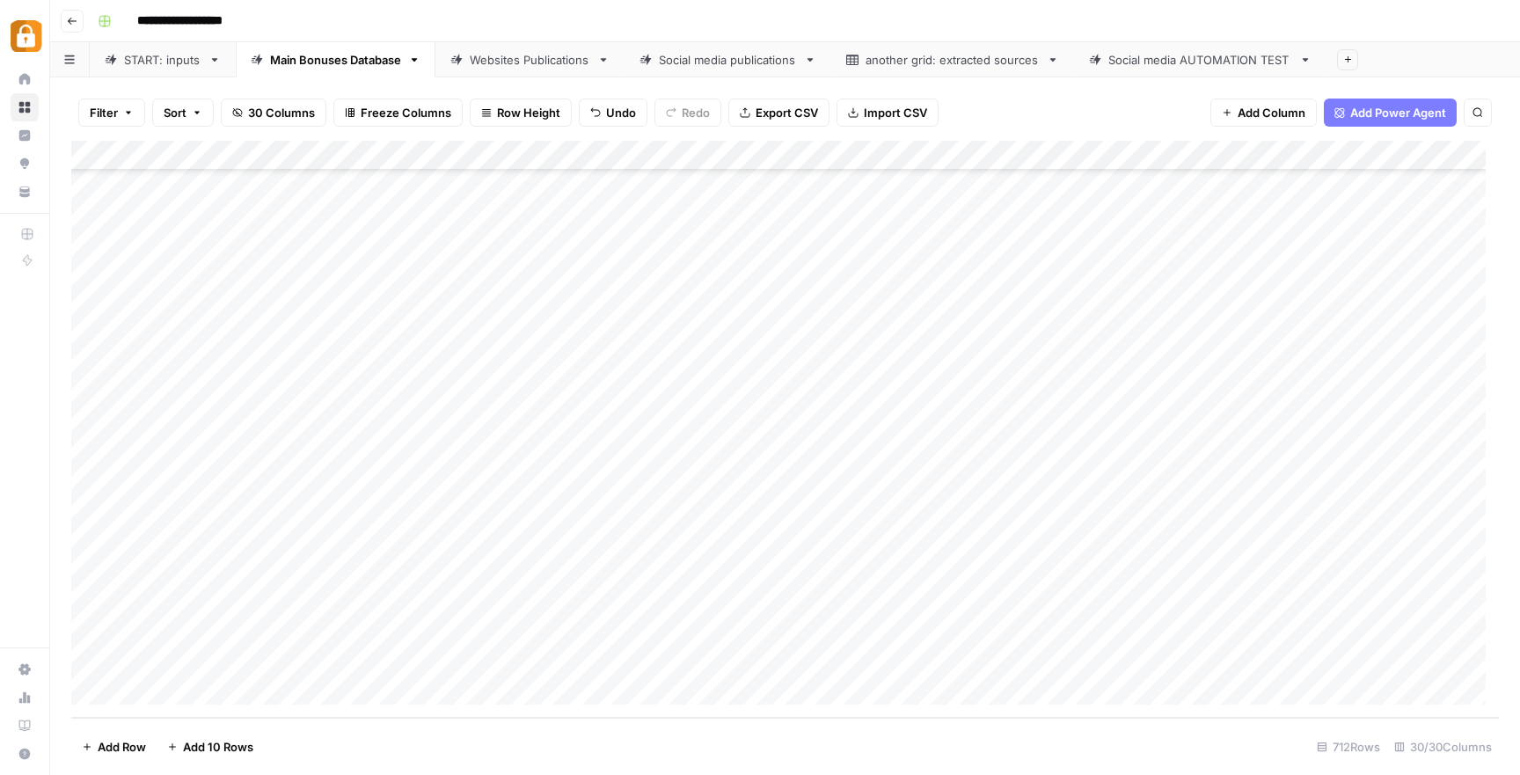
click at [1406, 552] on div "Add Column" at bounding box center [785, 429] width 1428 height 577
click at [552, 62] on div "Websites Publications" at bounding box center [530, 60] width 121 height 18
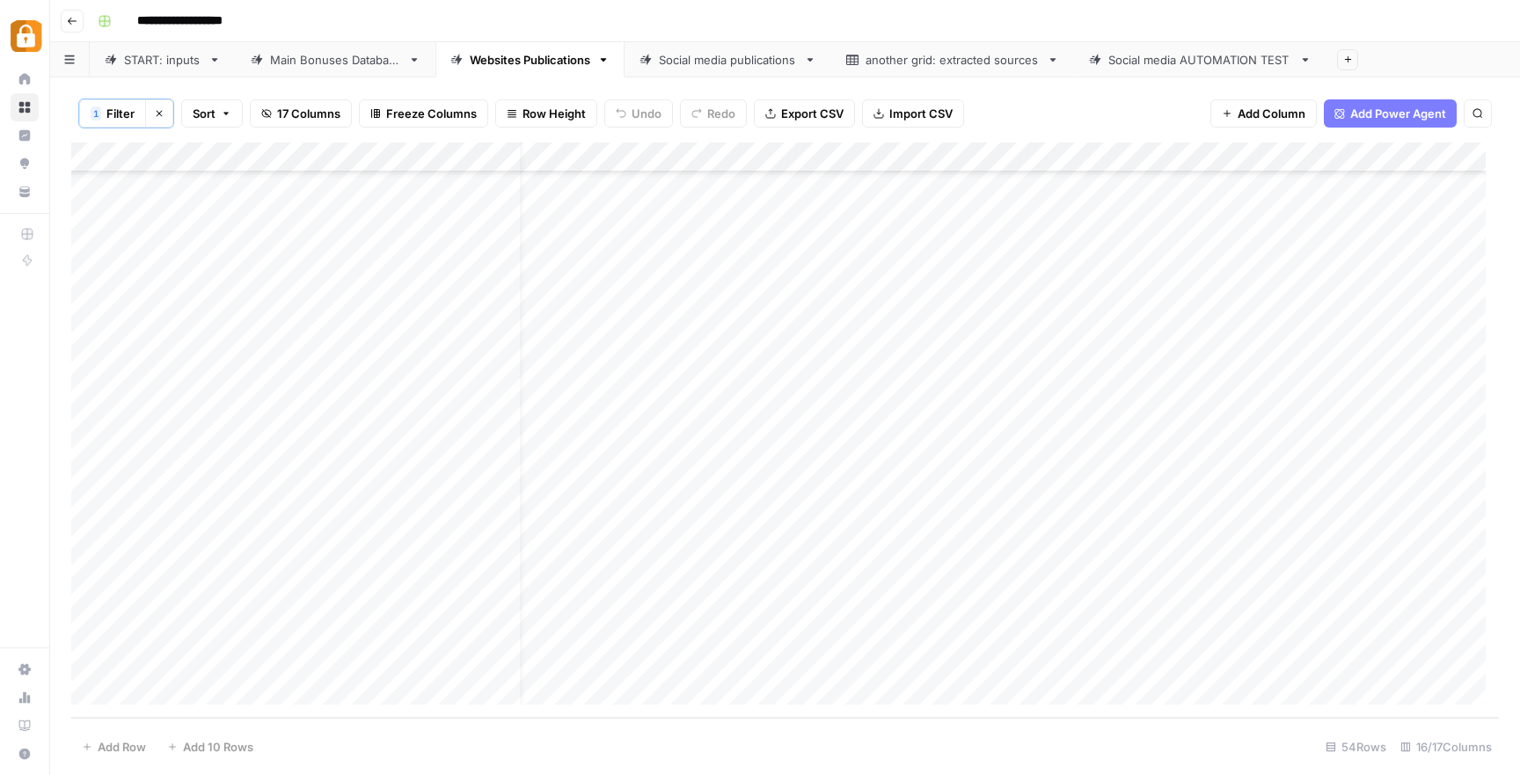
scroll to position [1081, 0]
click at [674, 696] on div "Add Column" at bounding box center [785, 430] width 1428 height 575
